Goal: Transaction & Acquisition: Purchase product/service

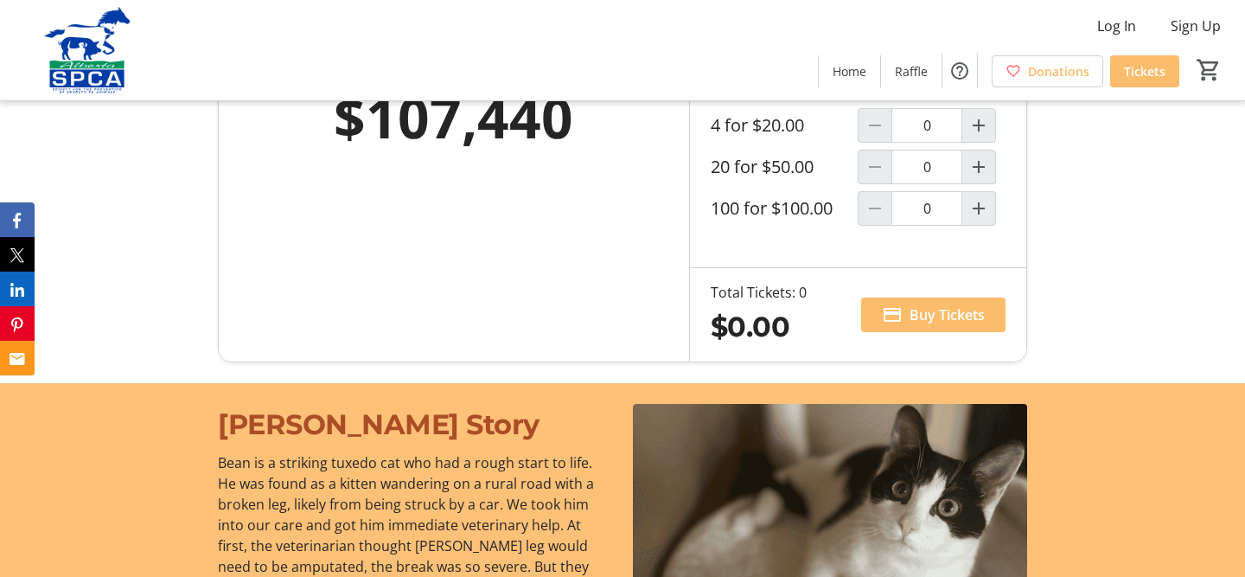
scroll to position [1192, 0]
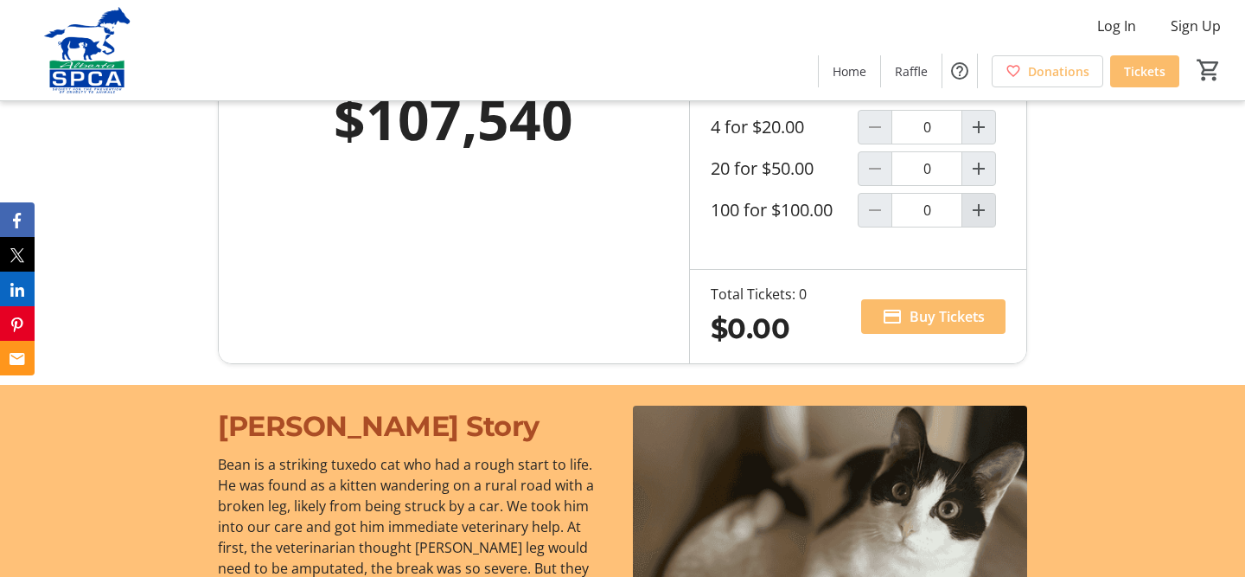
click at [976, 206] on mat-icon "Increment by one" at bounding box center [978, 210] width 21 height 21
type input "1"
click at [954, 311] on span "Buy Tickets" at bounding box center [947, 316] width 75 height 21
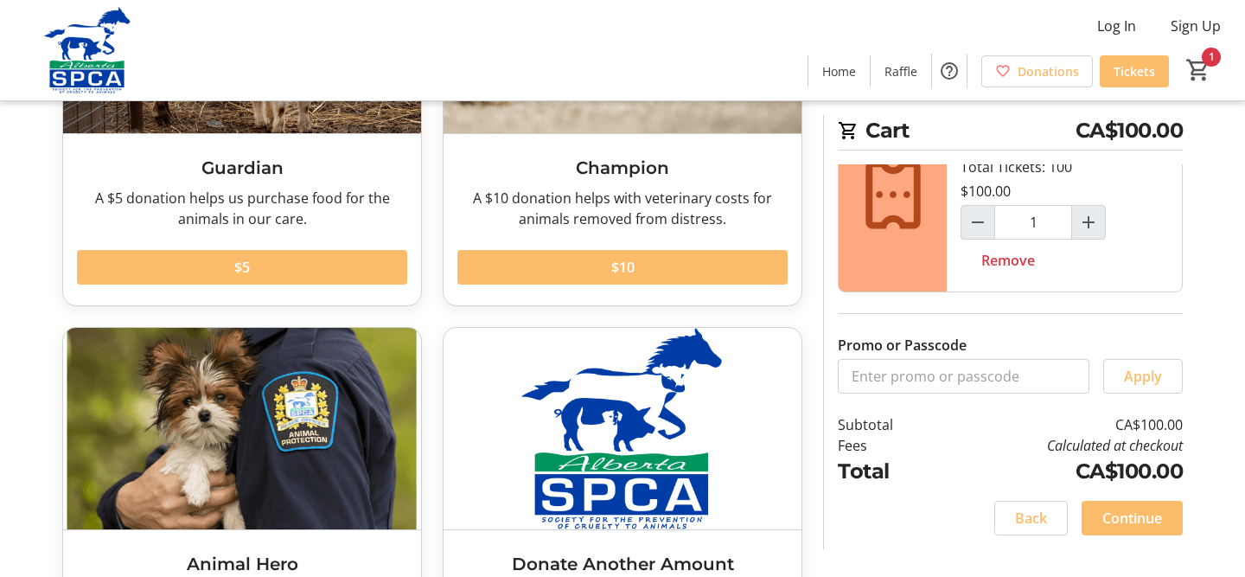
scroll to position [297, 0]
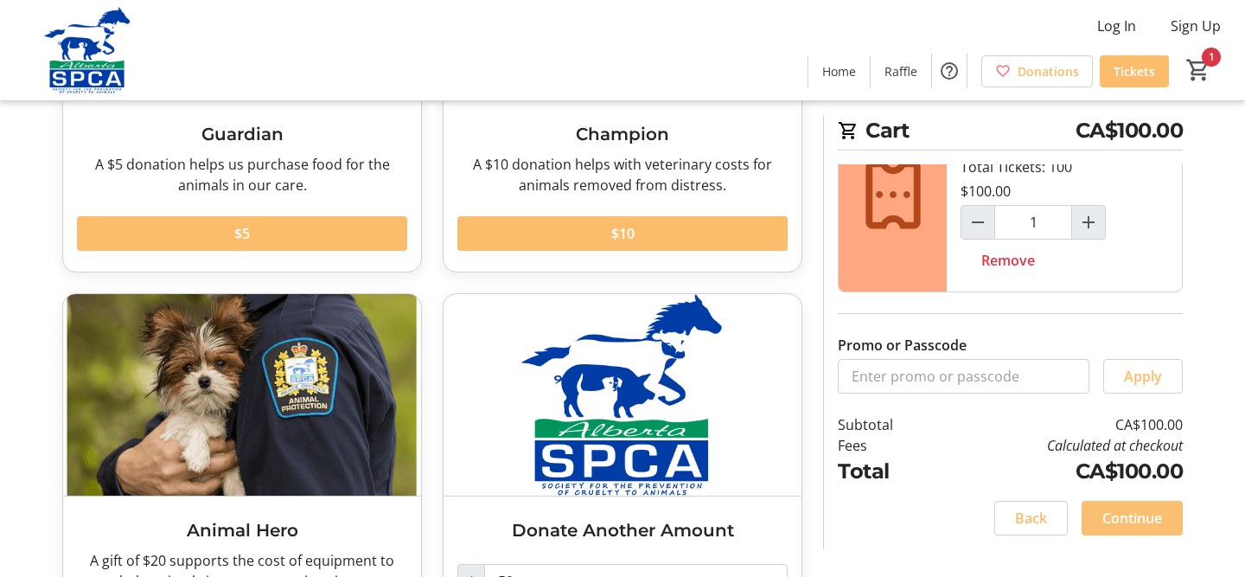
click at [1147, 519] on span "Continue" at bounding box center [1132, 518] width 60 height 21
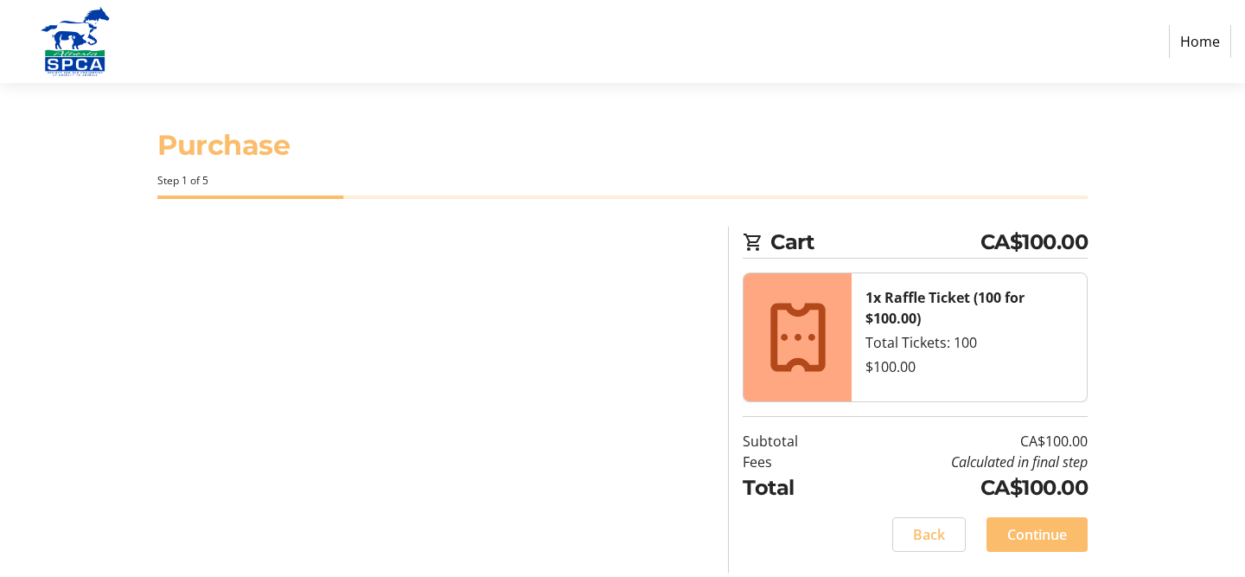
select select "CA"
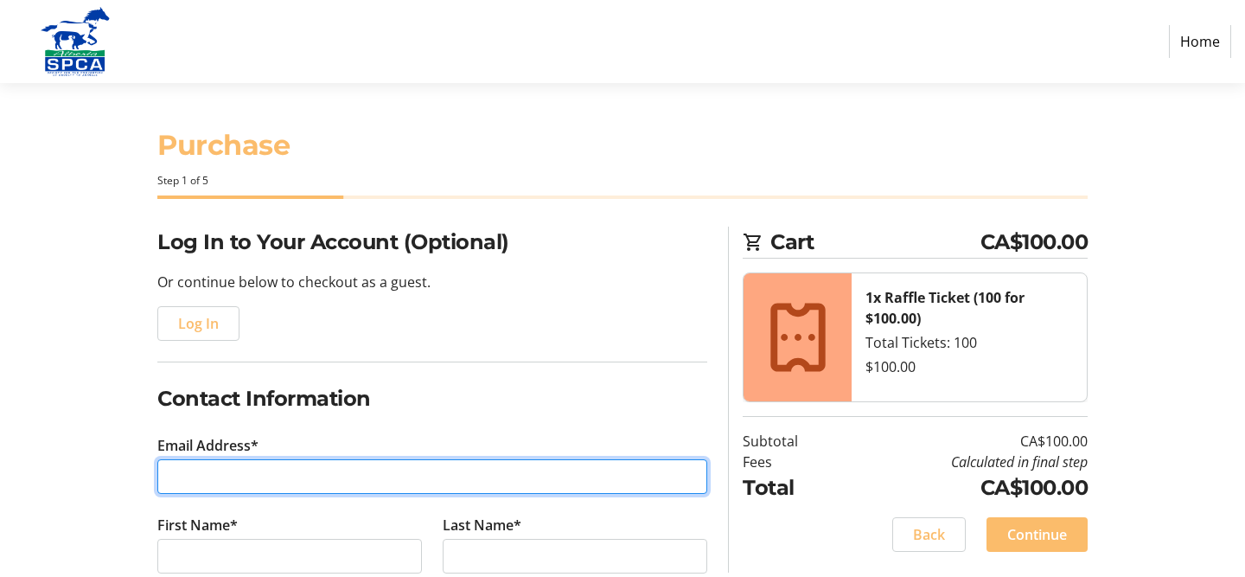
click at [329, 483] on input "Email Address*" at bounding box center [432, 476] width 550 height 35
type input "[EMAIL_ADDRESS][DOMAIN_NAME]"
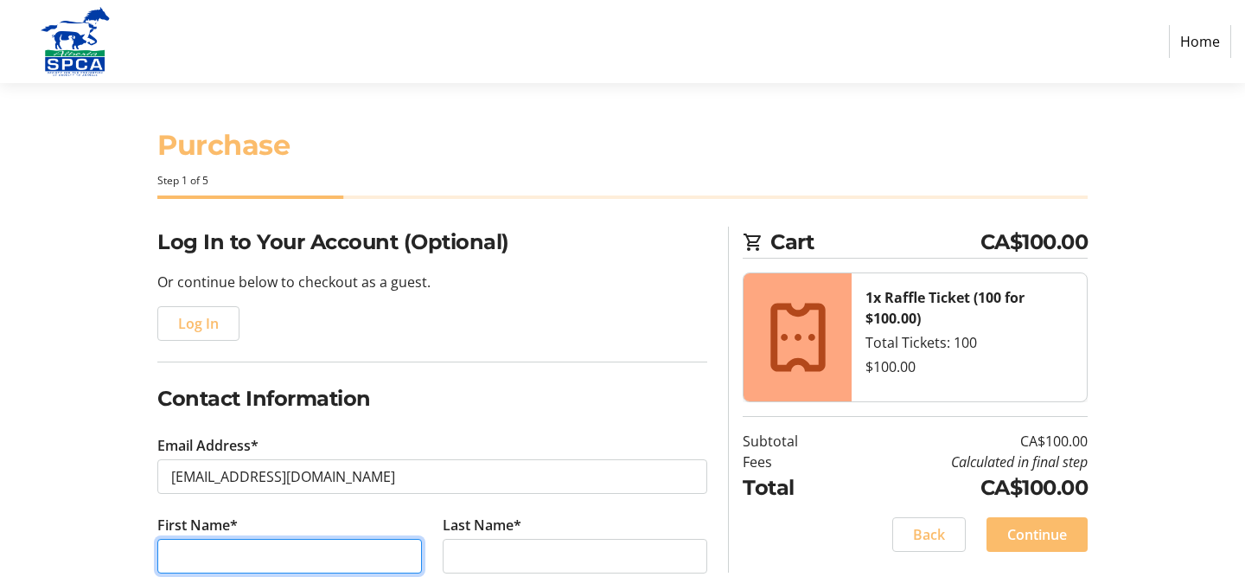
type input "[PERSON_NAME]"
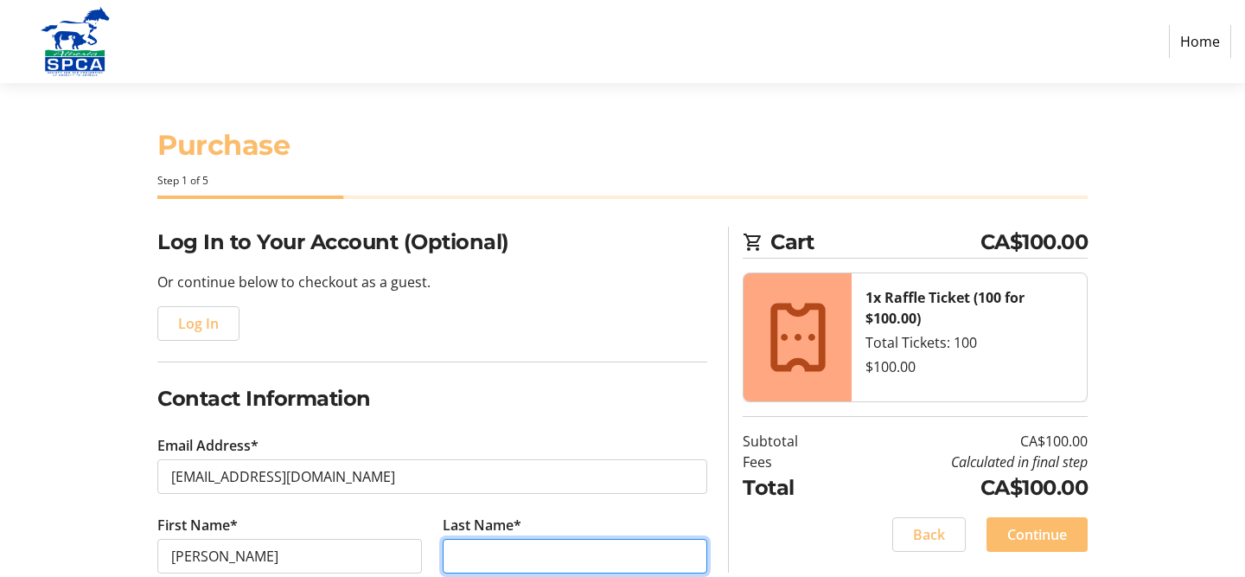
type input "Bass"
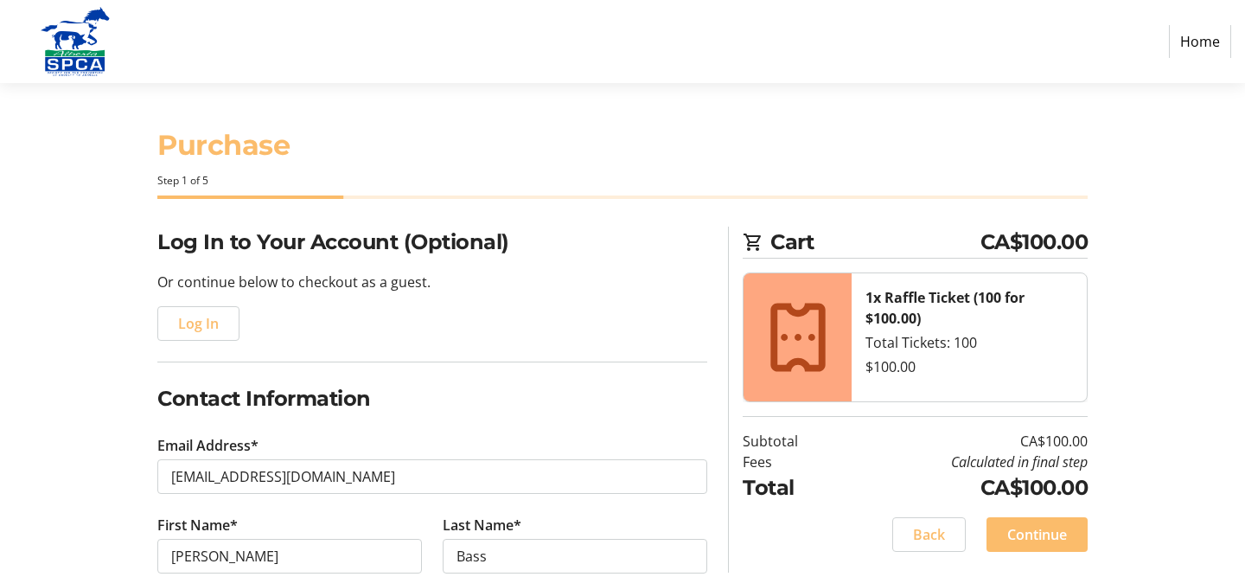
type input "[PHONE_NUMBER]"
type input "[STREET_ADDRESS][PERSON_NAME]"
type input "[GEOGRAPHIC_DATA]"
select select "AB"
type input "T3E 6J5"
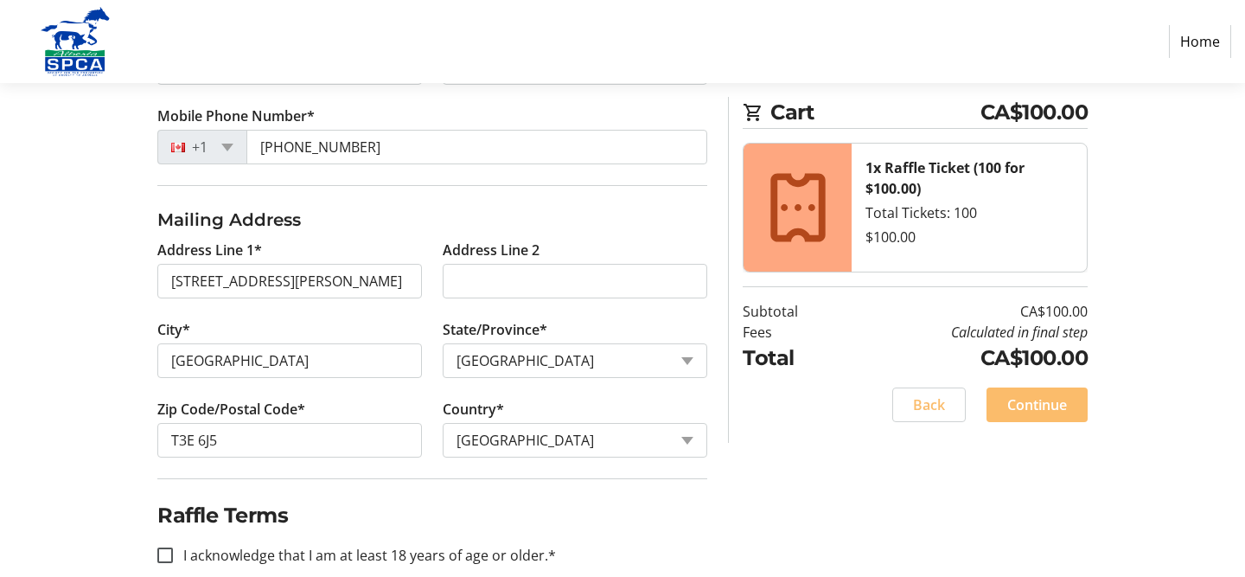
scroll to position [519, 0]
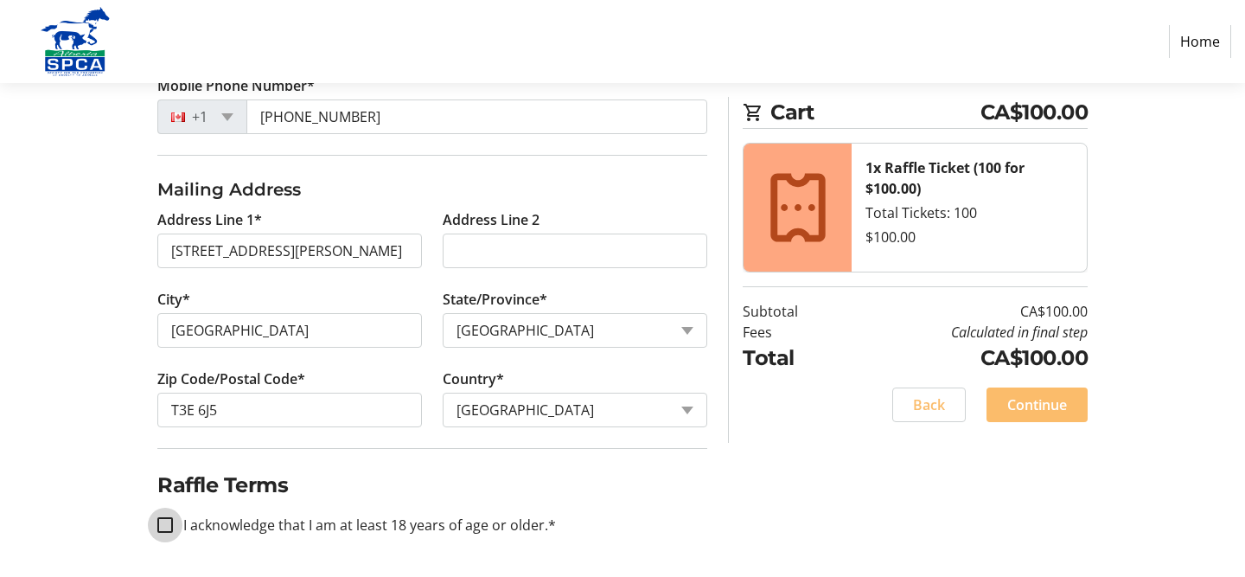
click at [166, 522] on input "I acknowledge that I am at least 18 years of age or older.*" at bounding box center [165, 525] width 16 height 16
checkbox input "true"
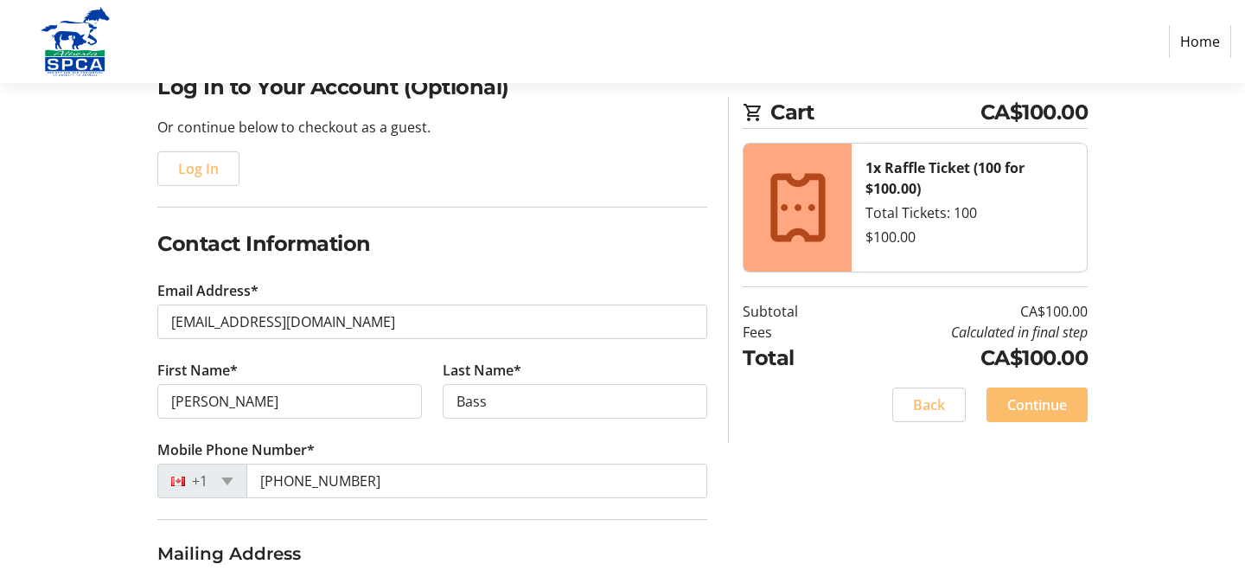
scroll to position [151, 0]
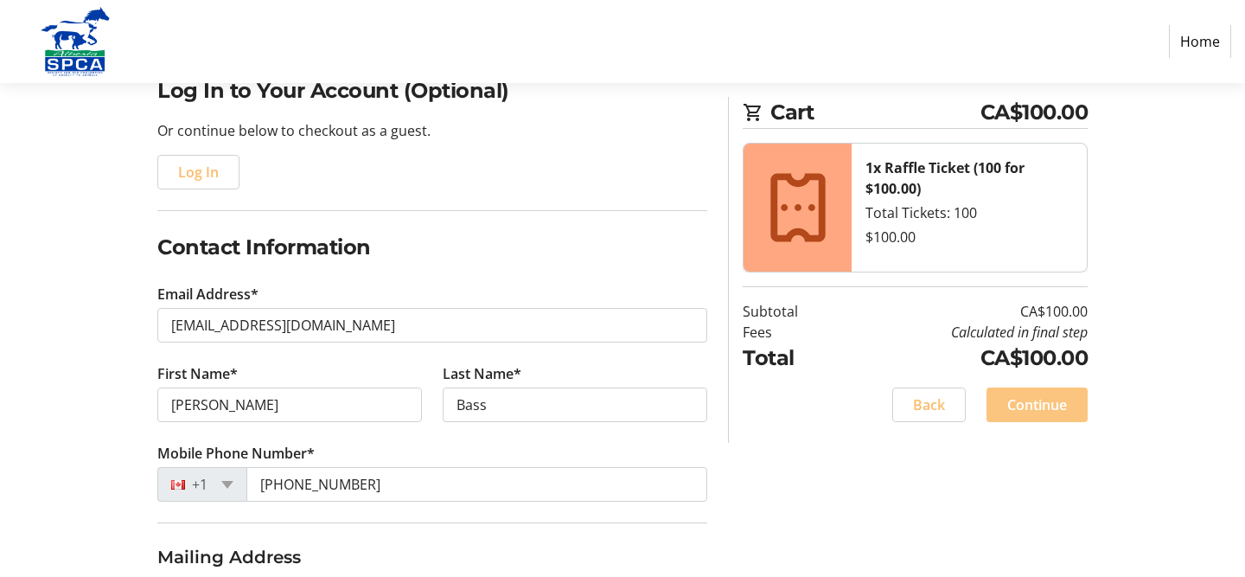
click at [1029, 403] on span "Continue" at bounding box center [1037, 404] width 60 height 21
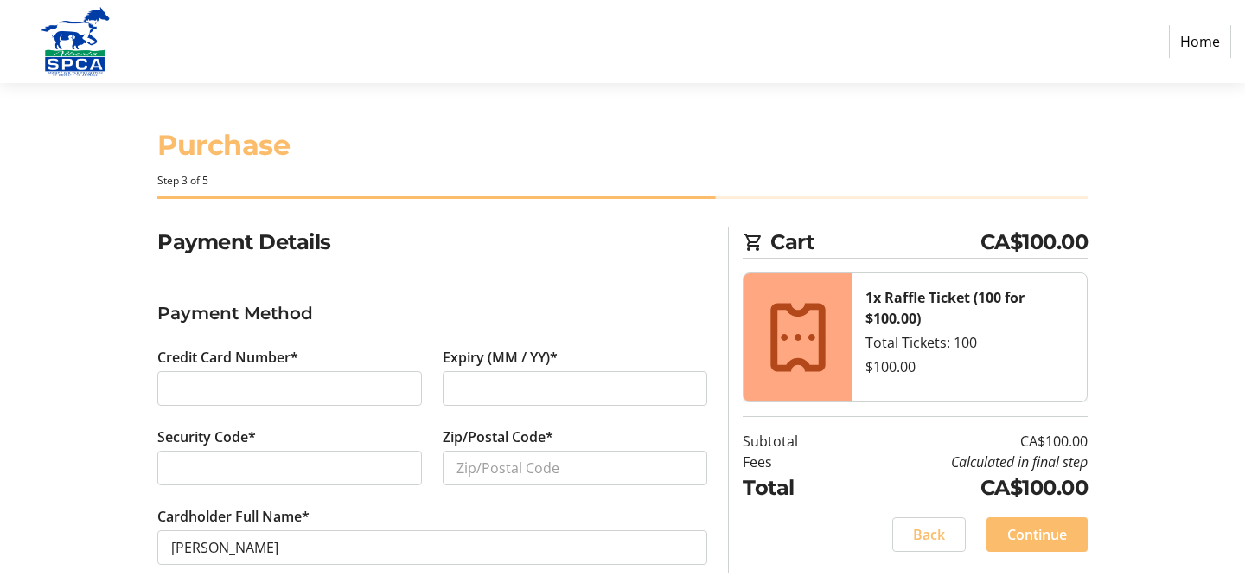
click at [218, 456] on div at bounding box center [289, 467] width 265 height 35
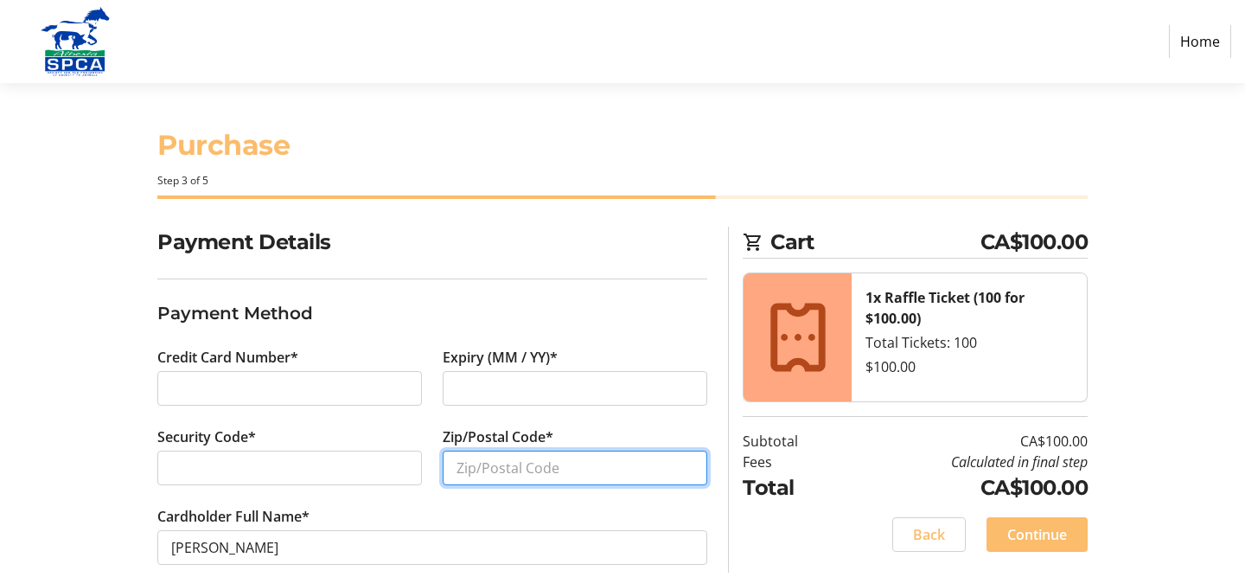
click at [504, 469] on input "Zip/Postal Code*" at bounding box center [575, 467] width 265 height 35
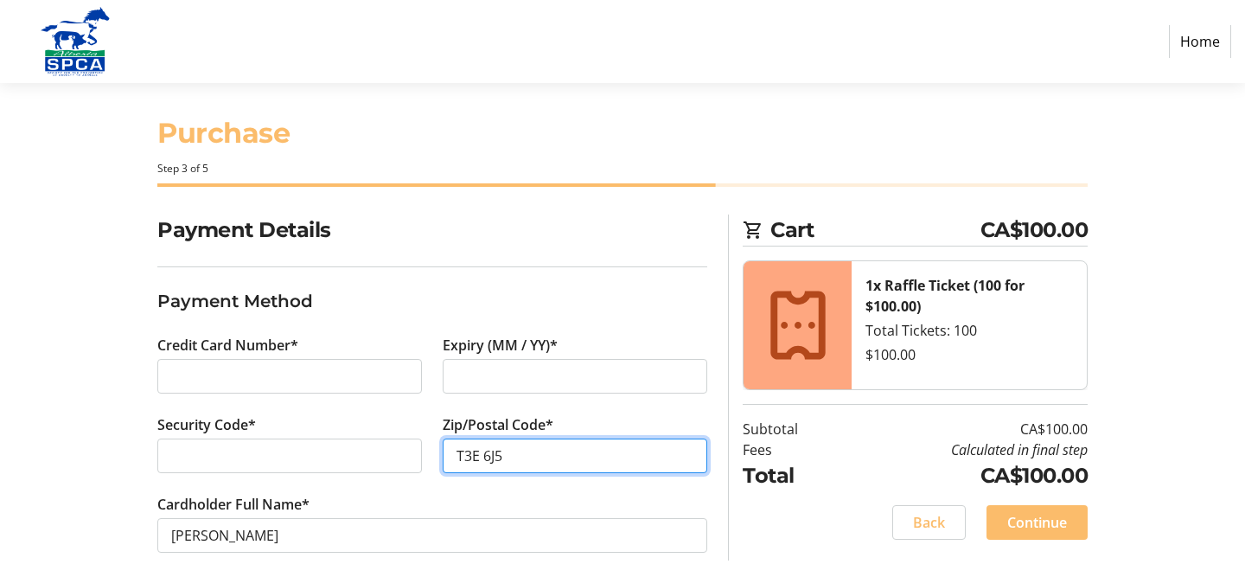
scroll to position [29, 0]
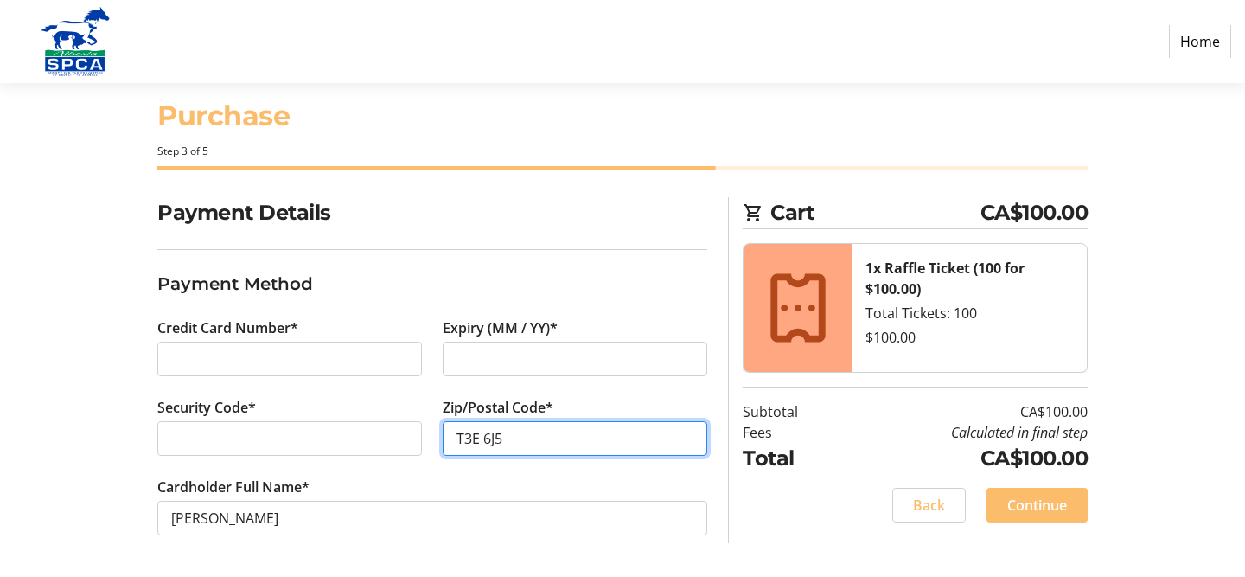
type input "T3E 6J5"
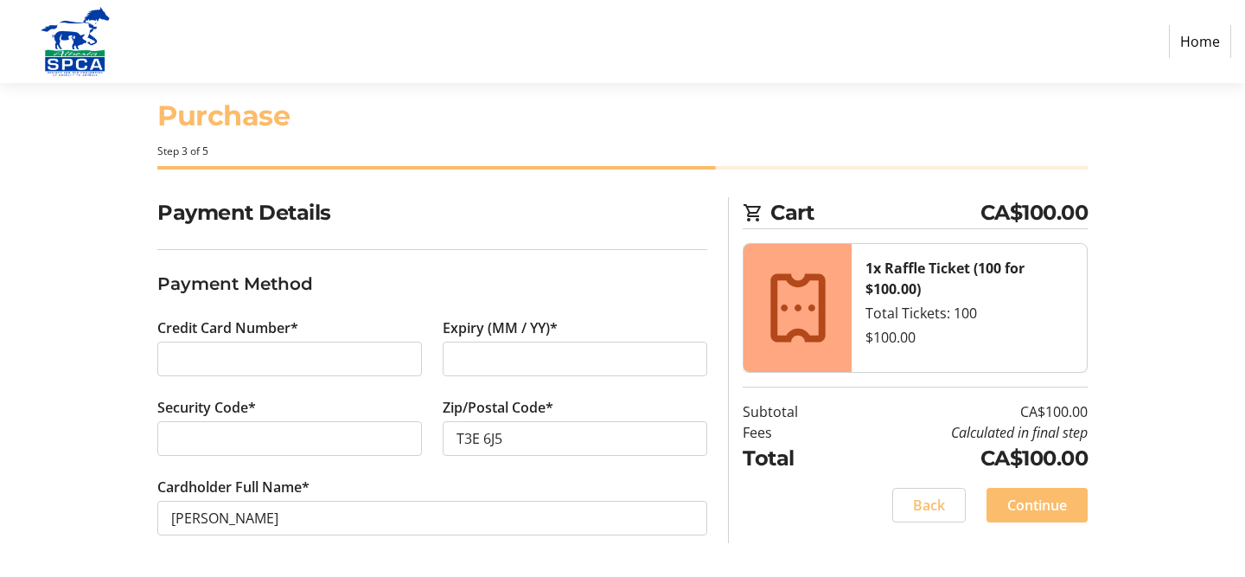
click at [1049, 501] on span "Continue" at bounding box center [1037, 505] width 60 height 21
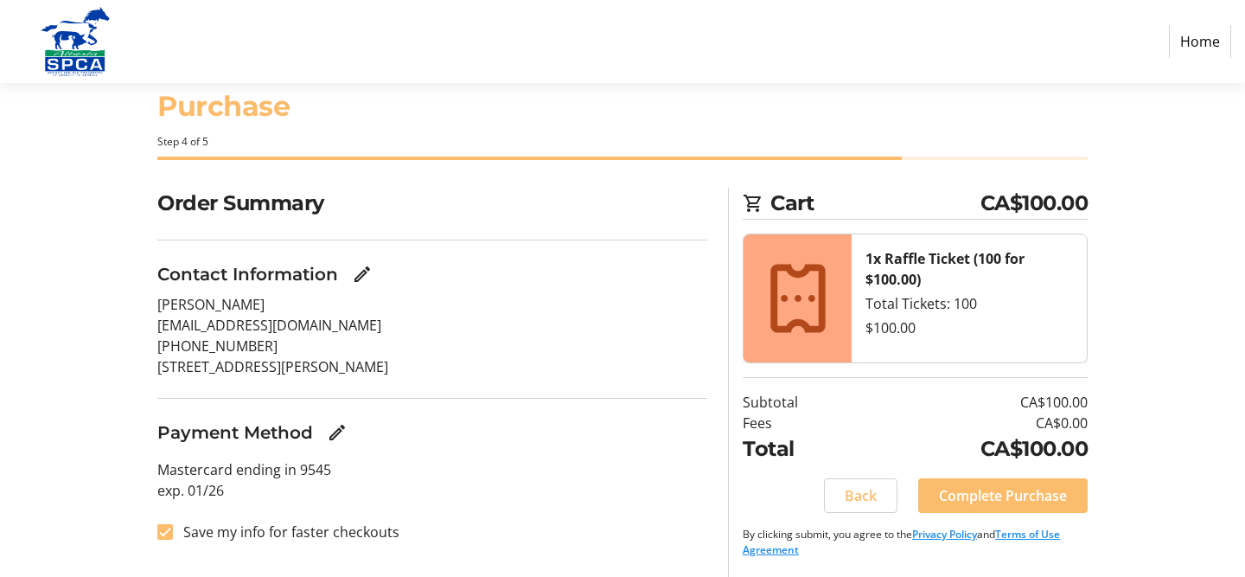
scroll to position [41, 0]
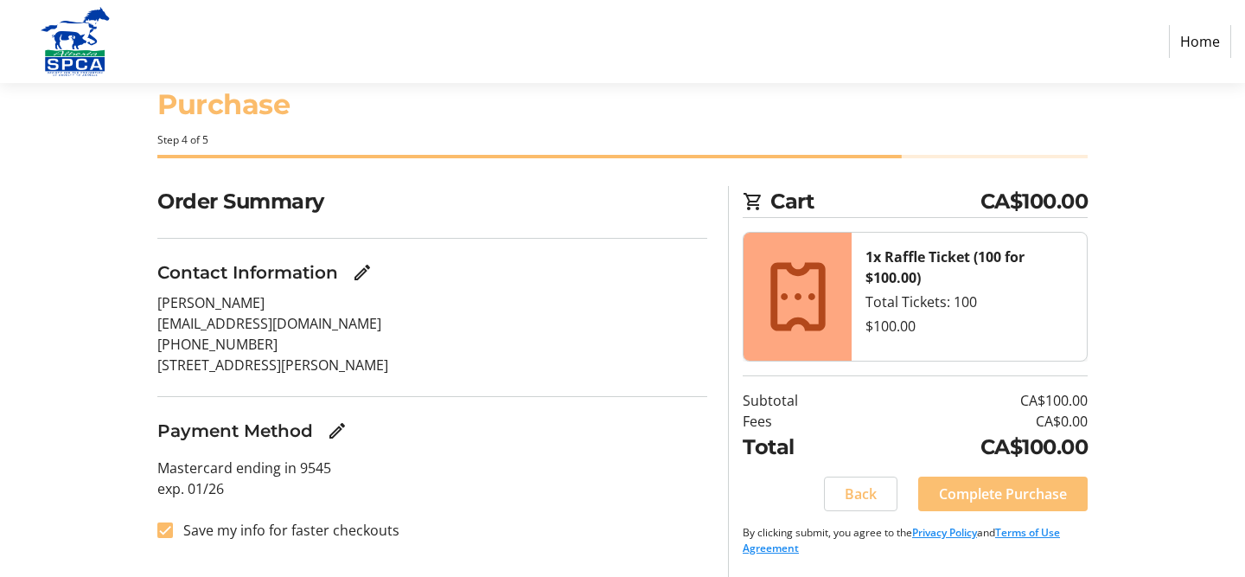
click at [1011, 492] on span "Complete Purchase" at bounding box center [1003, 493] width 128 height 21
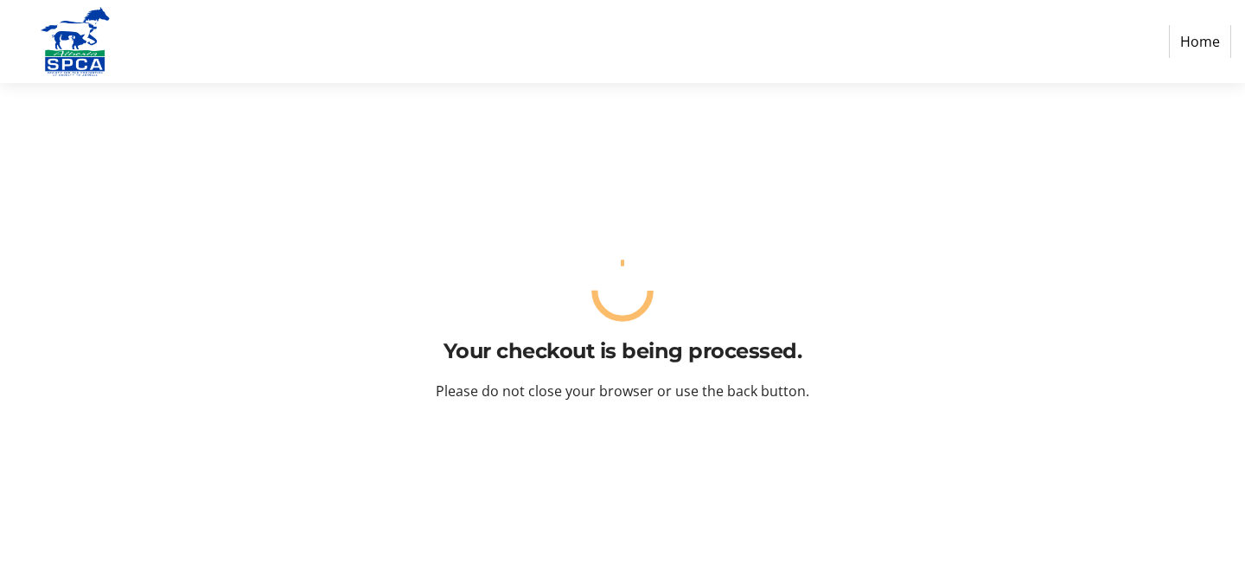
scroll to position [0, 0]
